Goal: Check status

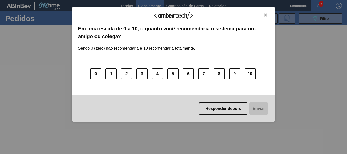
click at [264, 17] on button "Close" at bounding box center [265, 15] width 7 height 4
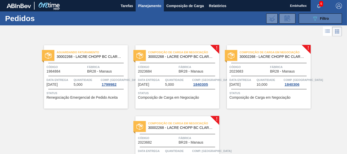
click at [316, 18] on icon "089F7B8B-B2A5-4AFE-B5C0-19BA573D28AC" at bounding box center [315, 18] width 6 height 6
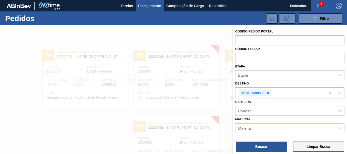
click at [305, 144] on button "Limpar Busca" at bounding box center [318, 147] width 51 height 10
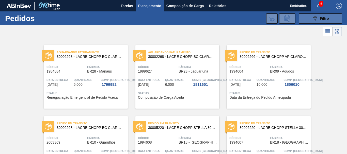
click at [320, 16] on span "Filtro" at bounding box center [324, 18] width 9 height 4
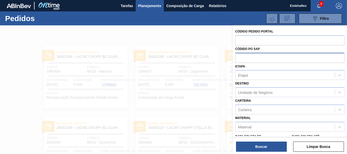
click at [272, 58] on input "text" at bounding box center [289, 58] width 109 height 10
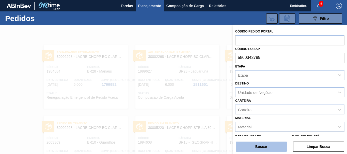
type input "5800342789"
click at [264, 146] on button "Buscar" at bounding box center [261, 147] width 51 height 10
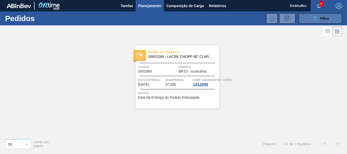
click at [308, 15] on button "089F7B8B-B2A5-4AFE-B5C0-19BA573D28AC Filtro" at bounding box center [319, 18] width 43 height 10
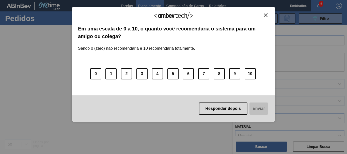
click at [266, 17] on img "Close" at bounding box center [265, 15] width 4 height 4
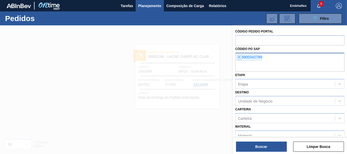
click at [239, 57] on span "×" at bounding box center [238, 57] width 5 height 6
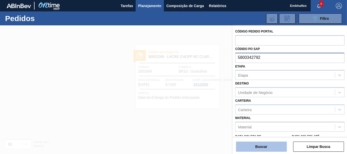
type input "5800342792"
click at [263, 144] on button "Buscar" at bounding box center [261, 147] width 51 height 10
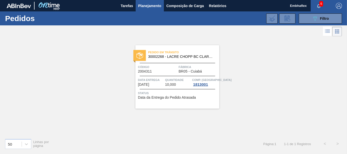
click at [205, 101] on div "Pedido em Trânsito 30002268 - LACRE CHOPP BC CLARO AF IN65 Código 2004311 Fábri…" at bounding box center [177, 76] width 84 height 63
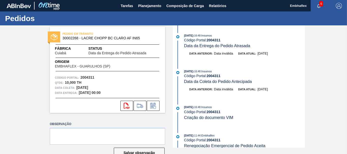
drag, startPoint x: 303, startPoint y: 48, endPoint x: 304, endPoint y: 58, distance: 10.2
click at [304, 58] on div "PEDIDO EM TRÂNSITO 30002268 - LACRE CHOPP BC CLARO AF IN65 Fábrica Cuiabá Statu…" at bounding box center [173, 86] width 347 height 122
click at [304, 73] on div "17/09/2025 - 16:48 : Insumos Código Portal: 2004311 Data da Entrega do Pedido A…" at bounding box center [239, 86] width 131 height 122
click at [303, 50] on div "17/09/2025 - 16:48 : Insumos Código Portal: 2004311 Data da Entrega do Pedido A…" at bounding box center [239, 47] width 131 height 28
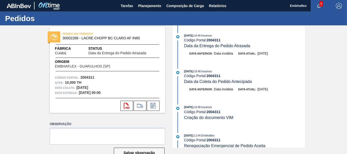
click at [304, 50] on div "17/09/2025 - 16:48 : Insumos Código Portal: 2004311 Data da Entrega do Pedido A…" at bounding box center [239, 86] width 131 height 122
drag, startPoint x: 304, startPoint y: 50, endPoint x: 303, endPoint y: 64, distance: 13.5
click at [303, 64] on div "17/09/2025 - 16:48 : Insumos Código Portal: 2004311 Data da Entrega do Pedido A…" at bounding box center [239, 86] width 131 height 122
click at [302, 67] on div "17/09/2025 - 16:48 : Insumos Código Portal: 2004311 Data da Entrega do Pedido A…" at bounding box center [239, 86] width 131 height 122
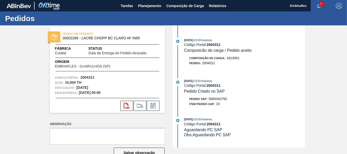
scroll to position [183, 0]
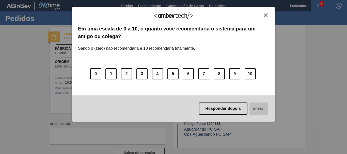
click at [266, 15] on img "Close" at bounding box center [265, 15] width 4 height 4
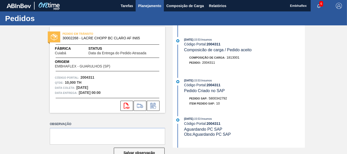
click at [153, 10] on button "Planejamento" at bounding box center [150, 5] width 28 height 11
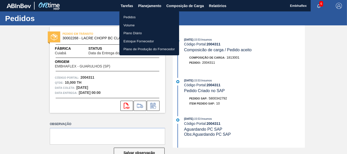
click at [127, 16] on li "Pedidos" at bounding box center [149, 17] width 60 height 8
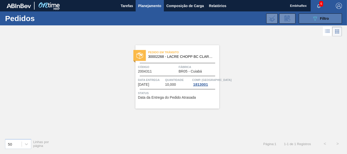
click at [318, 21] on div "089F7B8B-B2A5-4AFE-B5C0-19BA573D28AC Filtro" at bounding box center [320, 18] width 17 height 6
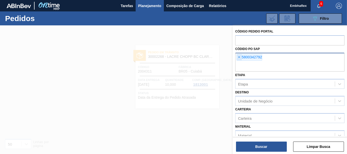
click at [240, 58] on span "×" at bounding box center [238, 57] width 5 height 6
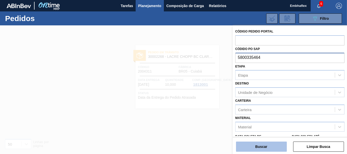
type input "5800335464"
click at [268, 148] on button "Buscar" at bounding box center [261, 147] width 51 height 10
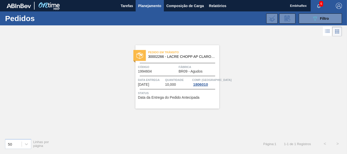
click at [201, 100] on div "Pedido em Trânsito 30002266 - LACRE CHOPP AP CLARO AF IN65 Código 1994604 Fábri…" at bounding box center [177, 76] width 84 height 63
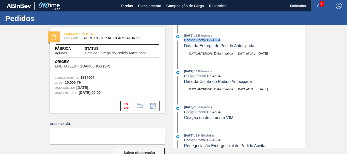
drag, startPoint x: 304, startPoint y: 34, endPoint x: 306, endPoint y: 42, distance: 7.8
click at [306, 42] on div "PEDIDO EM TRÂNSITO 30002266 - LACRE CHOPP AP CLARO AF IN65 Fábrica Agudos Statu…" at bounding box center [173, 86] width 347 height 122
click at [208, 37] on div "05/09/2025 - 16:28 : Insumos" at bounding box center [244, 35] width 121 height 5
click at [336, 3] on img "button" at bounding box center [338, 6] width 6 height 6
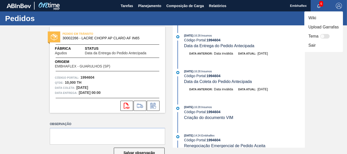
click at [247, 34] on div at bounding box center [173, 77] width 347 height 154
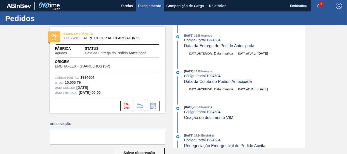
click at [141, 8] on span "Planejamento" at bounding box center [149, 6] width 23 height 6
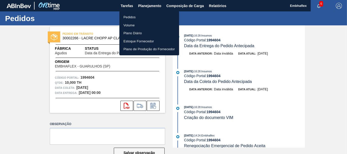
click at [144, 17] on li "Pedidos" at bounding box center [149, 17] width 60 height 8
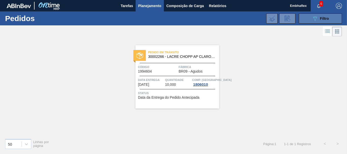
click at [309, 21] on button "089F7B8B-B2A5-4AFE-B5C0-19BA573D28AC Filtro" at bounding box center [319, 18] width 43 height 10
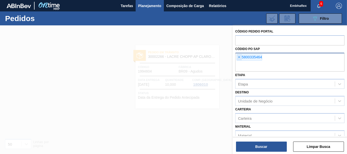
click at [239, 57] on span "×" at bounding box center [238, 57] width 5 height 6
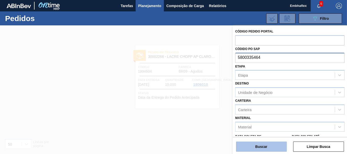
type input "5800335464"
click at [265, 149] on button "Buscar" at bounding box center [261, 147] width 51 height 10
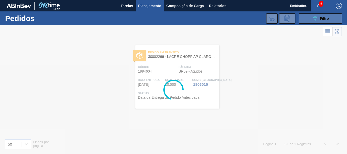
click at [314, 19] on icon "089F7B8B-B2A5-4AFE-B5C0-19BA573D28AC" at bounding box center [315, 18] width 6 height 6
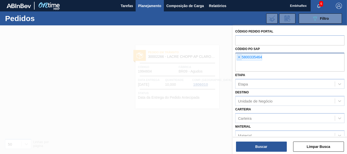
click at [239, 58] on span "×" at bounding box center [238, 57] width 5 height 6
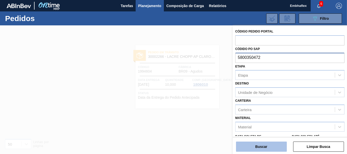
type input "5800350472"
click at [269, 148] on button "Buscar" at bounding box center [261, 147] width 51 height 10
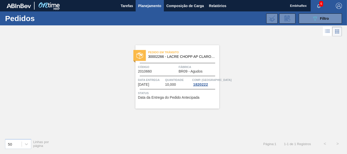
click at [147, 92] on span "Status" at bounding box center [178, 93] width 80 height 5
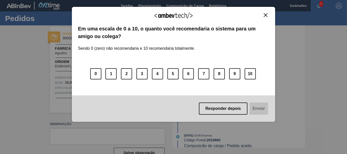
click at [267, 12] on div "Agradecemos seu feedback! Em uma escala de 0 a 10, o quanto você recomendaria o…" at bounding box center [173, 64] width 203 height 115
click at [265, 16] on img "Close" at bounding box center [265, 15] width 4 height 4
